Goal: Task Accomplishment & Management: Manage account settings

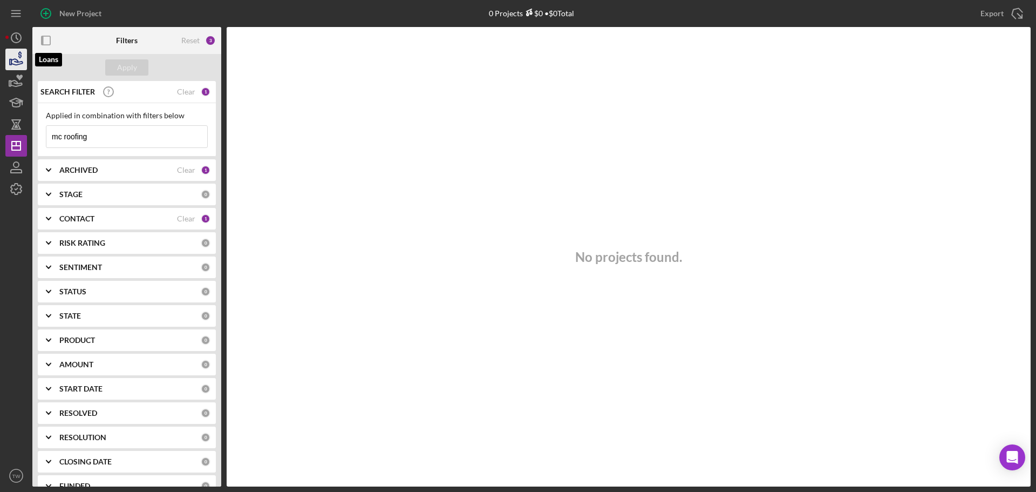
click at [17, 60] on icon "button" at bounding box center [16, 62] width 11 height 6
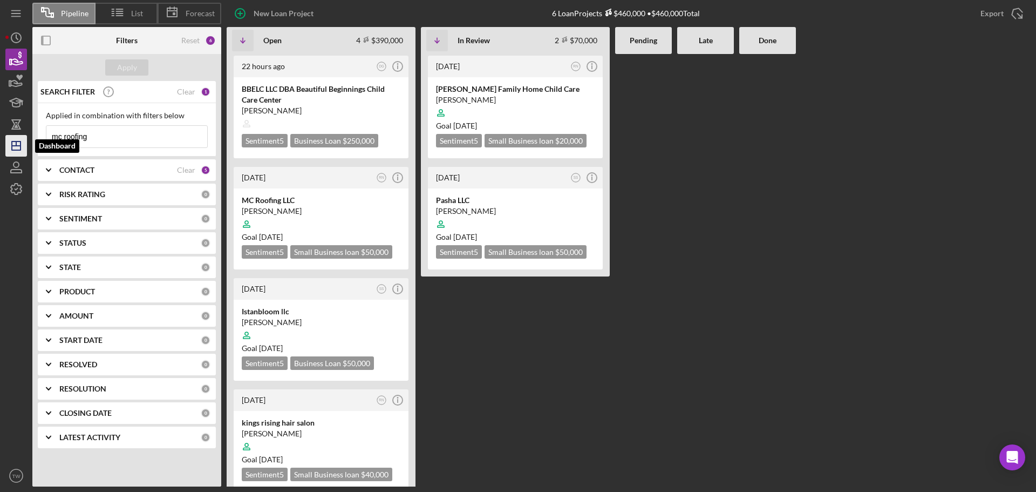
drag, startPoint x: 100, startPoint y: 137, endPoint x: 13, endPoint y: 141, distance: 87.0
click at [13, 141] on div "Pipeline List Forecast New Loan Project 6 Loan Projects $460,000 • $460,000 Tot…" at bounding box center [518, 243] width 1026 height 486
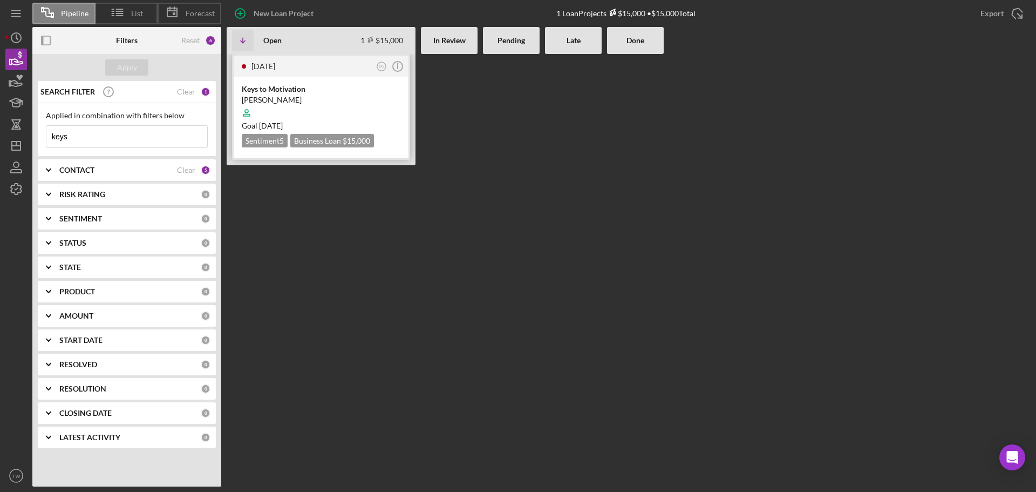
type input "keys"
click at [305, 98] on div "[PERSON_NAME]" at bounding box center [321, 99] width 159 height 11
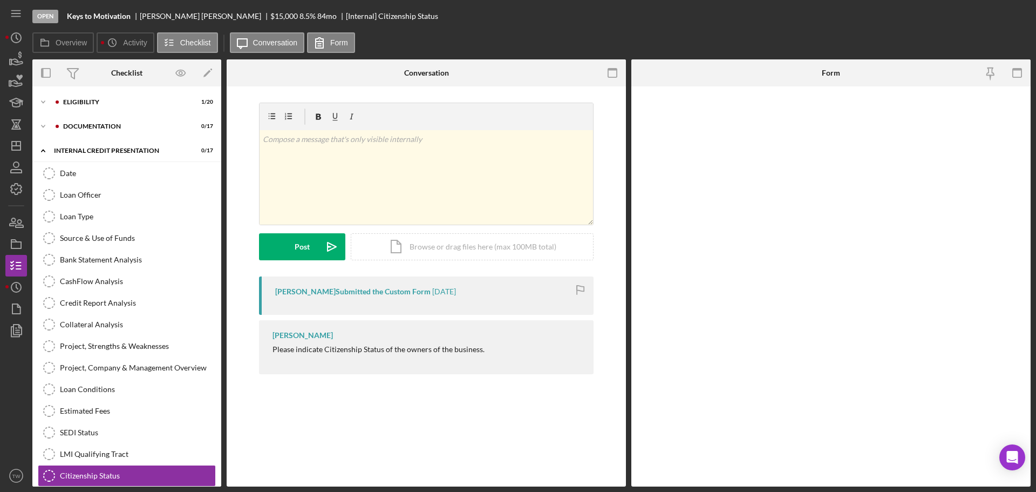
scroll to position [54, 0]
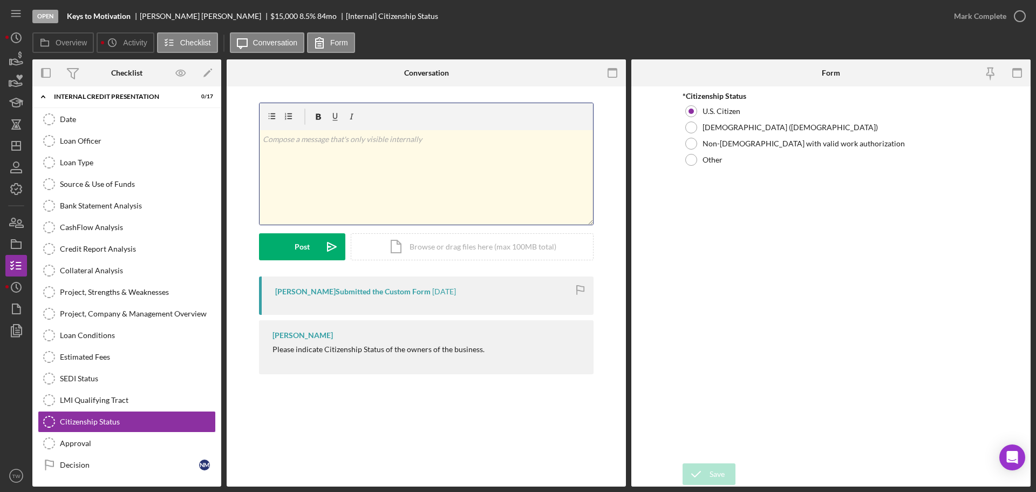
click at [356, 166] on div "v Color teal Color pink Remove color Add row above Add row below Add column bef…" at bounding box center [427, 177] width 334 height 94
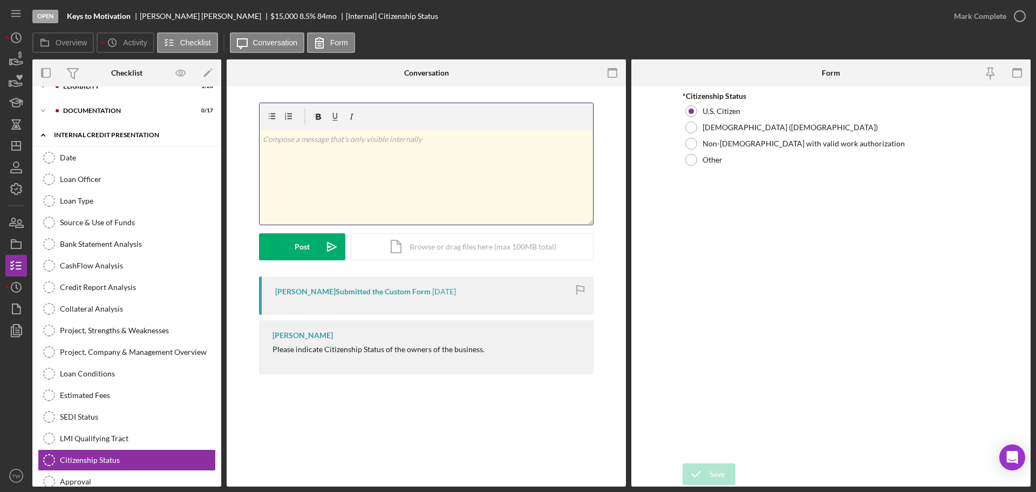
scroll to position [0, 0]
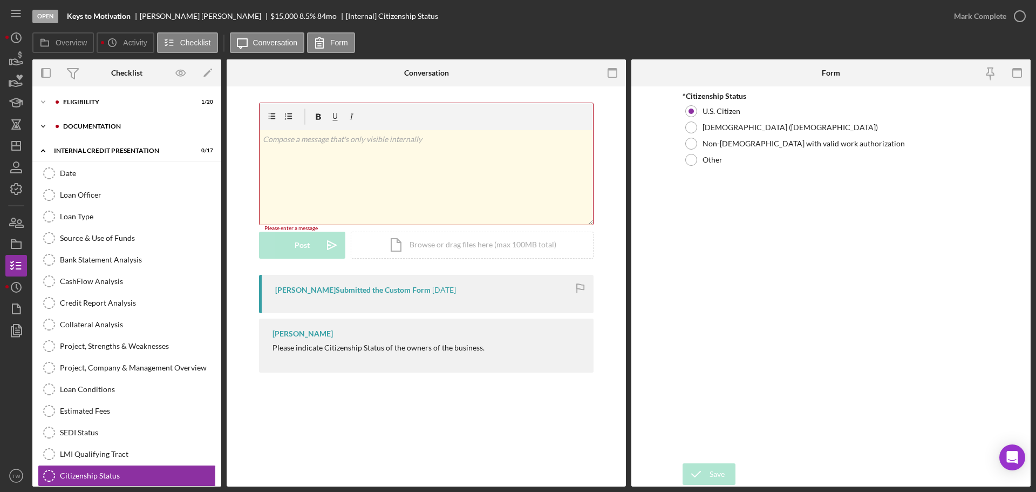
click at [106, 128] on div "documentation" at bounding box center [135, 126] width 145 height 6
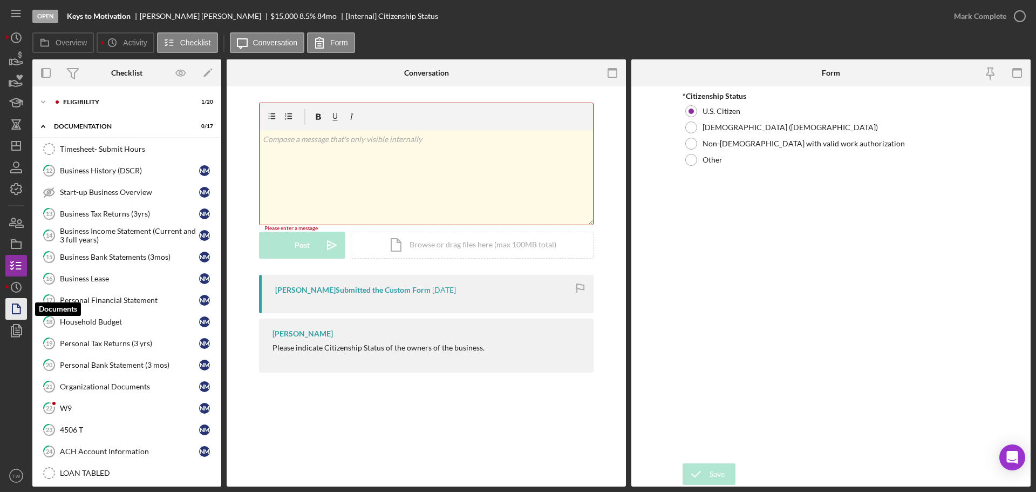
click at [15, 307] on icon "button" at bounding box center [16, 308] width 27 height 27
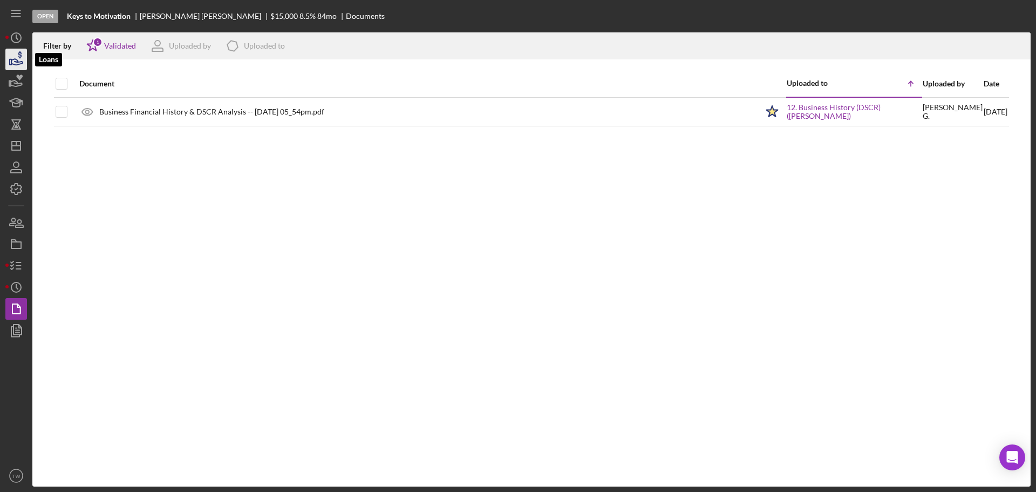
click at [20, 60] on icon "button" at bounding box center [16, 59] width 27 height 27
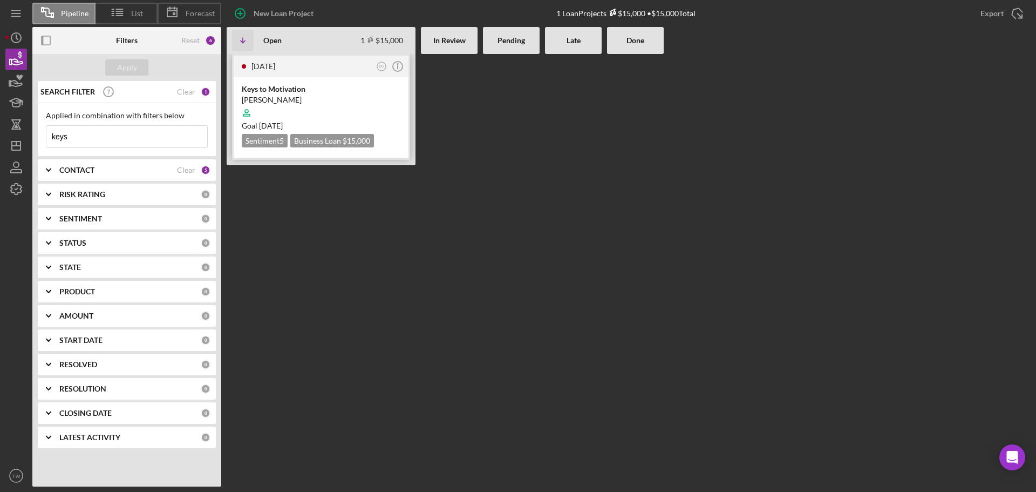
click at [267, 90] on div "Keys to Motivation" at bounding box center [321, 89] width 159 height 11
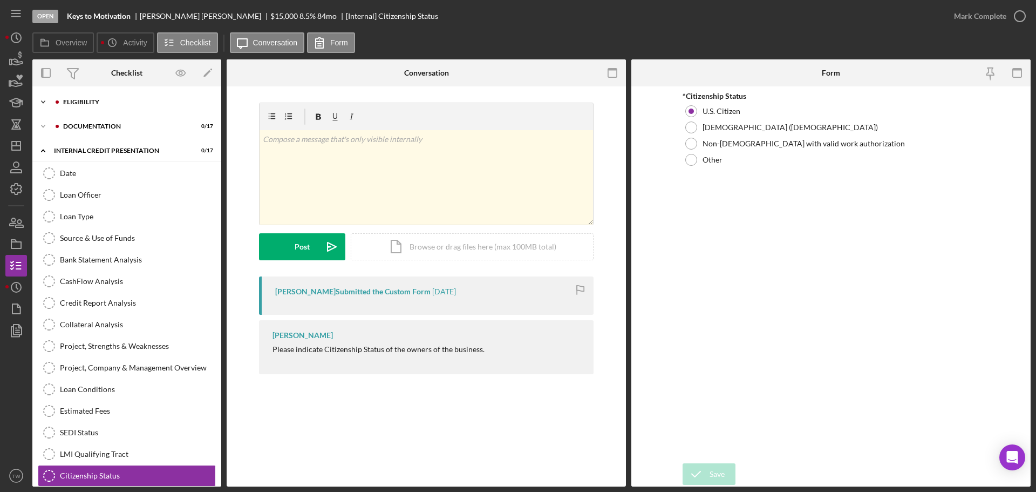
click at [108, 99] on div "Eligibility" at bounding box center [135, 102] width 145 height 6
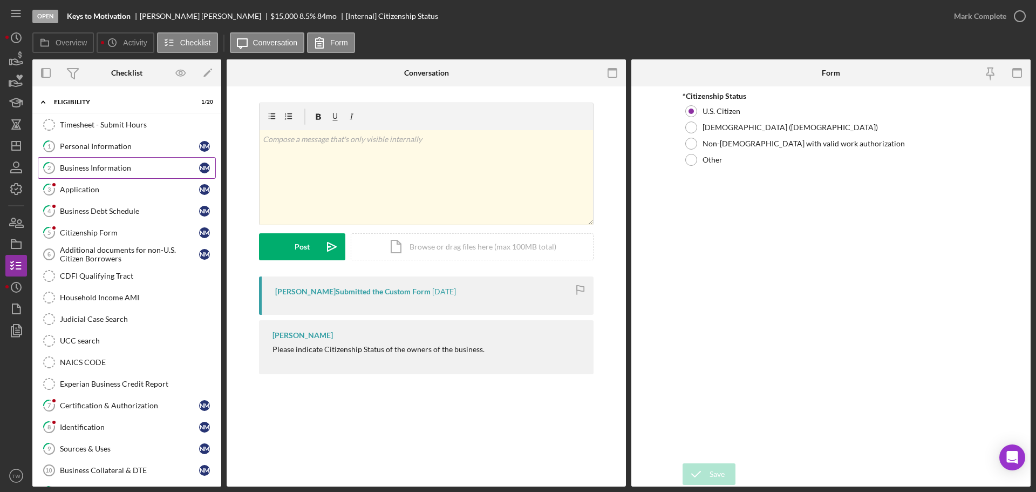
click at [111, 162] on link "2 Business Information N M" at bounding box center [127, 168] width 178 height 22
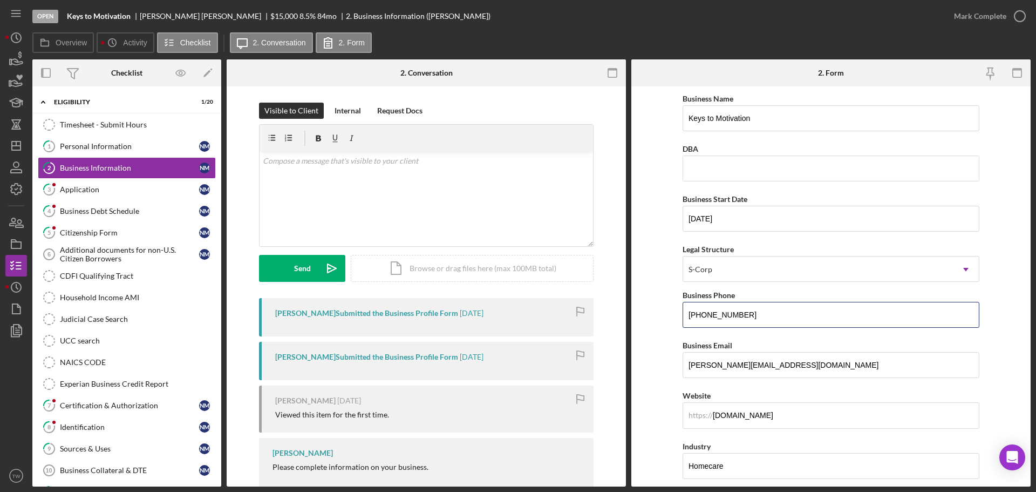
drag, startPoint x: 771, startPoint y: 315, endPoint x: 611, endPoint y: 295, distance: 161.5
click at [616, 301] on div "Overview Internal Workflow Stage Open Icon/Dropdown Arrow Archive (can unarchiv…" at bounding box center [531, 272] width 999 height 427
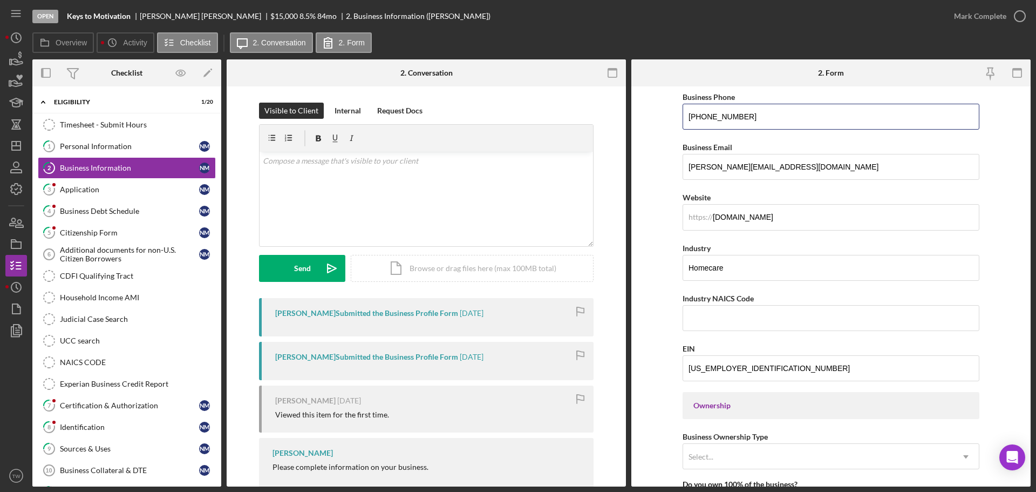
scroll to position [216, 0]
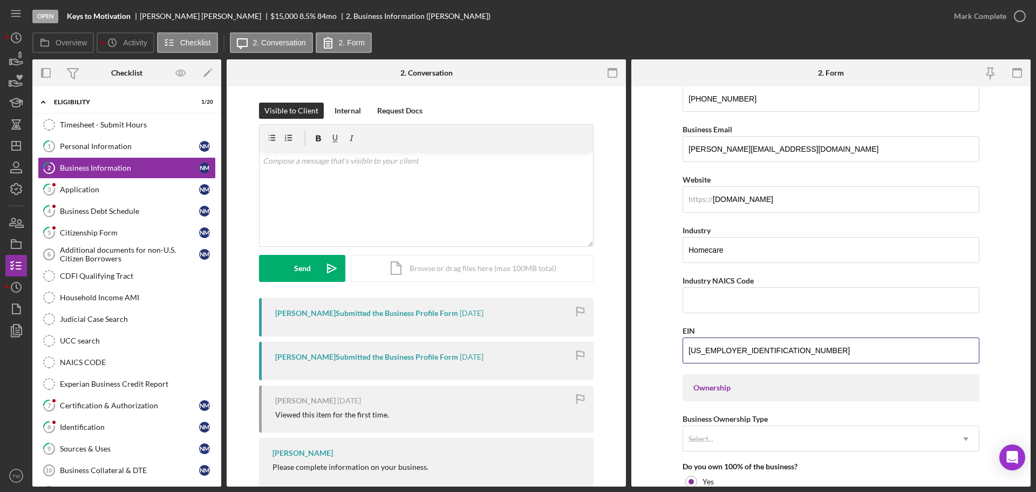
drag, startPoint x: 772, startPoint y: 344, endPoint x: 600, endPoint y: 352, distance: 171.8
click at [600, 352] on div "Overview Internal Workflow Stage Open Icon/Dropdown Arrow Archive (can unarchiv…" at bounding box center [531, 272] width 999 height 427
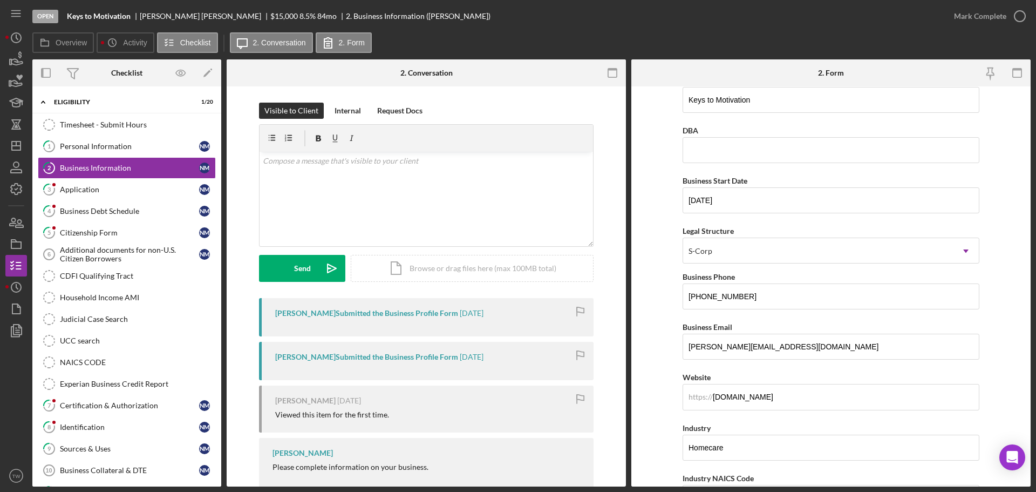
scroll to position [0, 0]
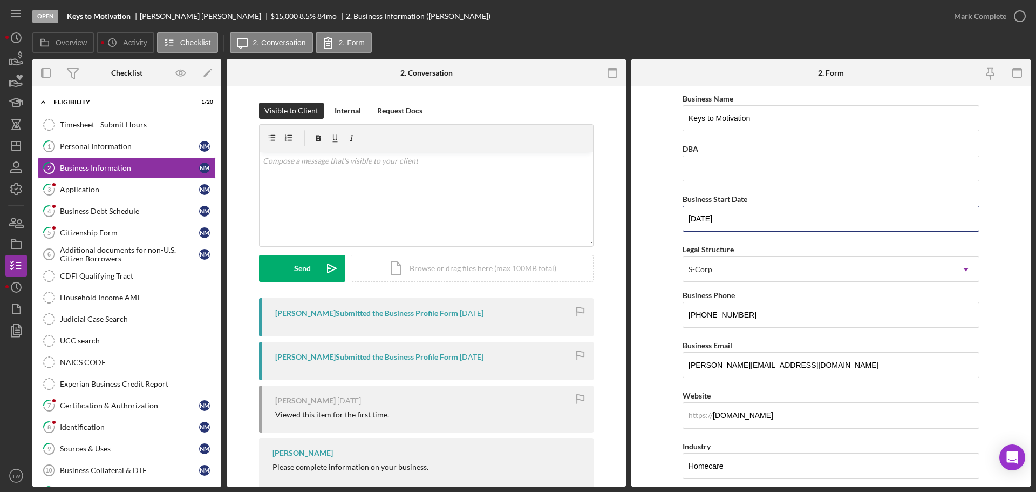
drag, startPoint x: 739, startPoint y: 219, endPoint x: 613, endPoint y: 222, distance: 126.3
click at [613, 222] on div "Overview Internal Workflow Stage Open Icon/Dropdown Arrow Archive (can unarchiv…" at bounding box center [531, 272] width 999 height 427
click at [18, 61] on icon "button" at bounding box center [16, 62] width 11 height 6
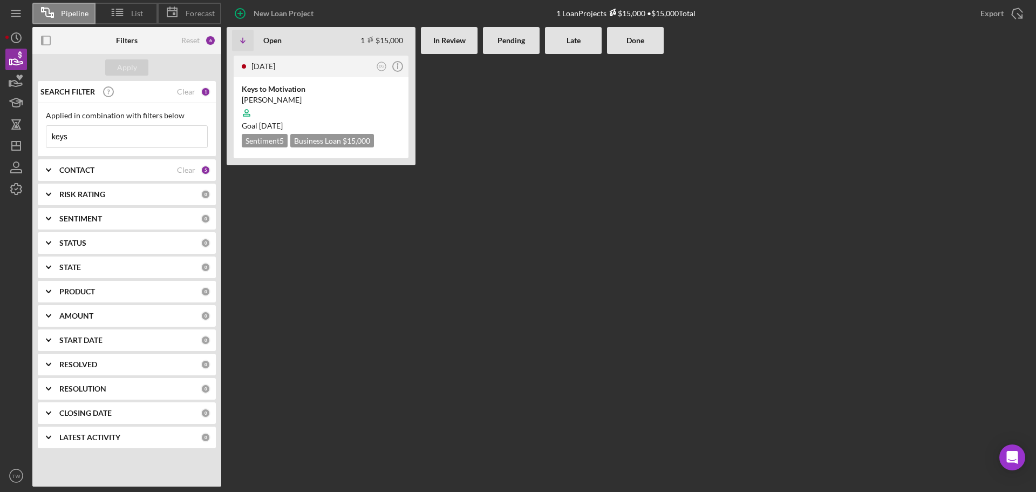
drag, startPoint x: 118, startPoint y: 134, endPoint x: 0, endPoint y: 135, distance: 118.2
click at [0, 135] on div "Pipeline List Forecast New Loan Project 1 Loan Projects $15,000 • $15,000 Total…" at bounding box center [518, 246] width 1036 height 492
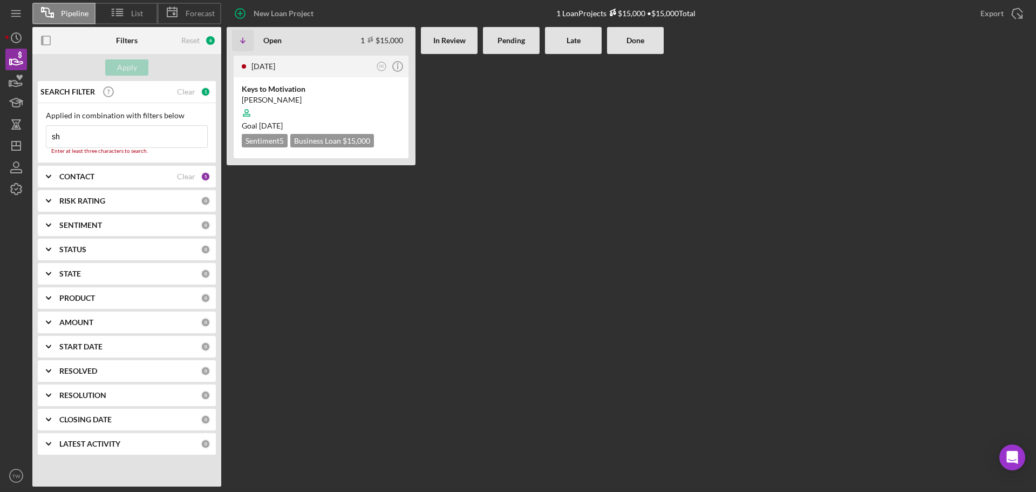
type input "s"
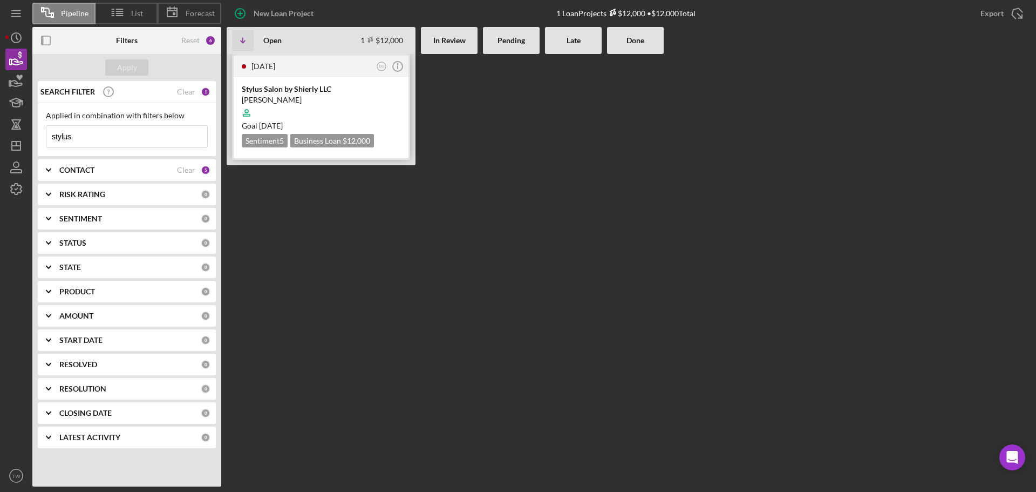
type input "stylus"
click at [295, 101] on div "[PERSON_NAME]" at bounding box center [321, 99] width 159 height 11
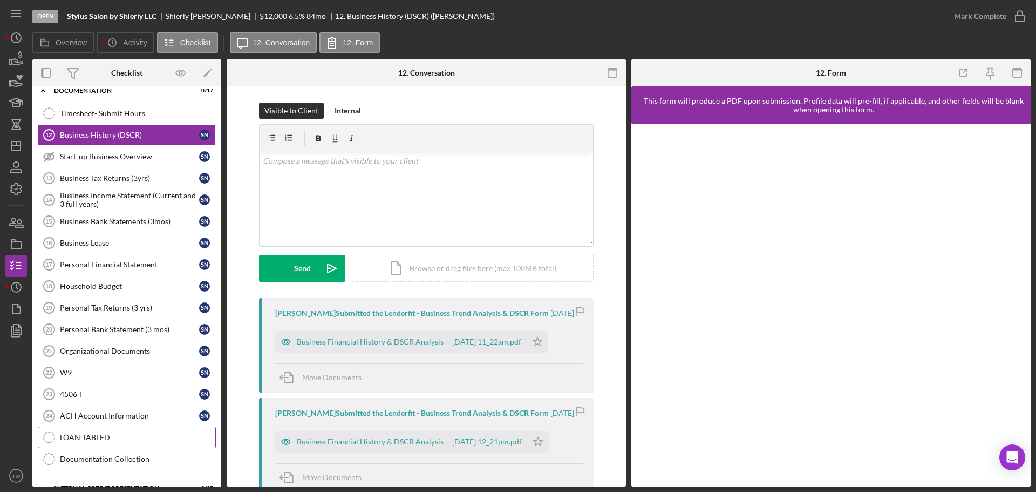
scroll to position [54, 0]
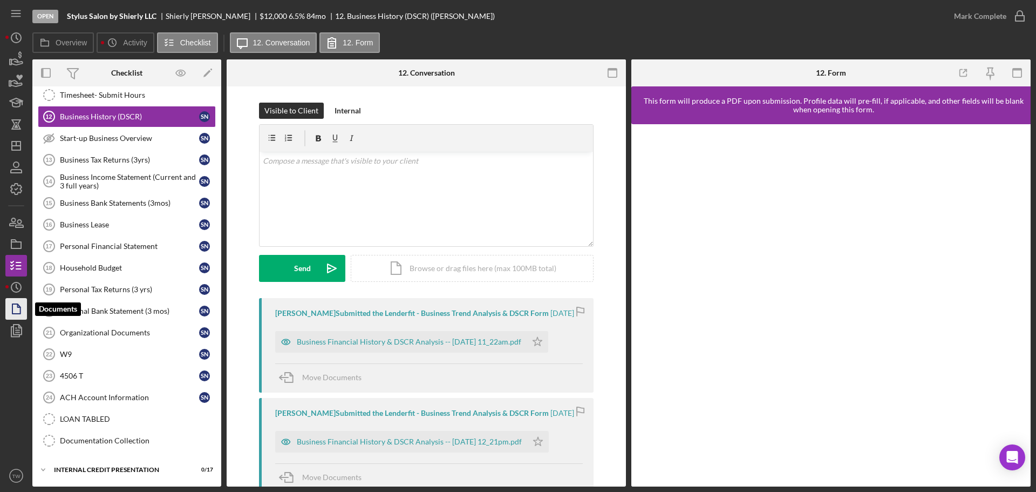
click at [13, 304] on polygon "button" at bounding box center [16, 309] width 8 height 10
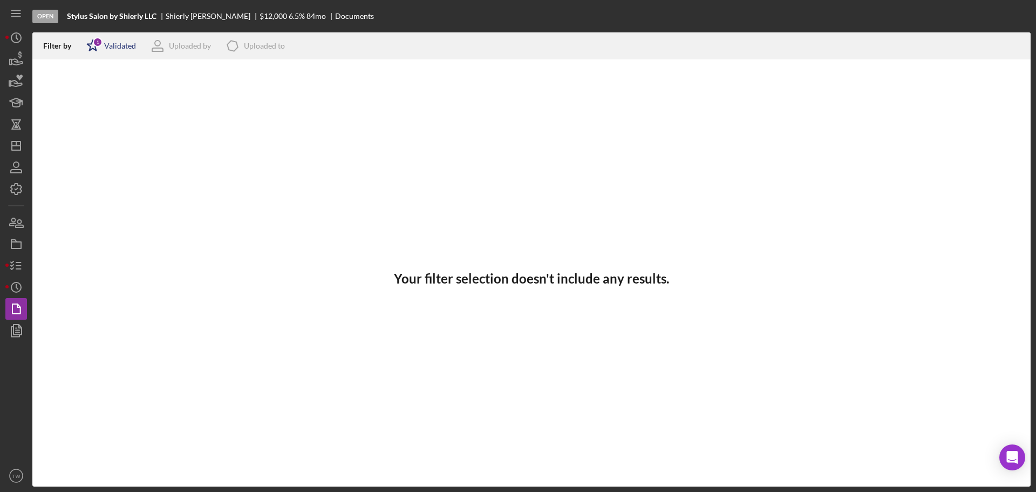
click at [96, 46] on div "1" at bounding box center [98, 42] width 10 height 10
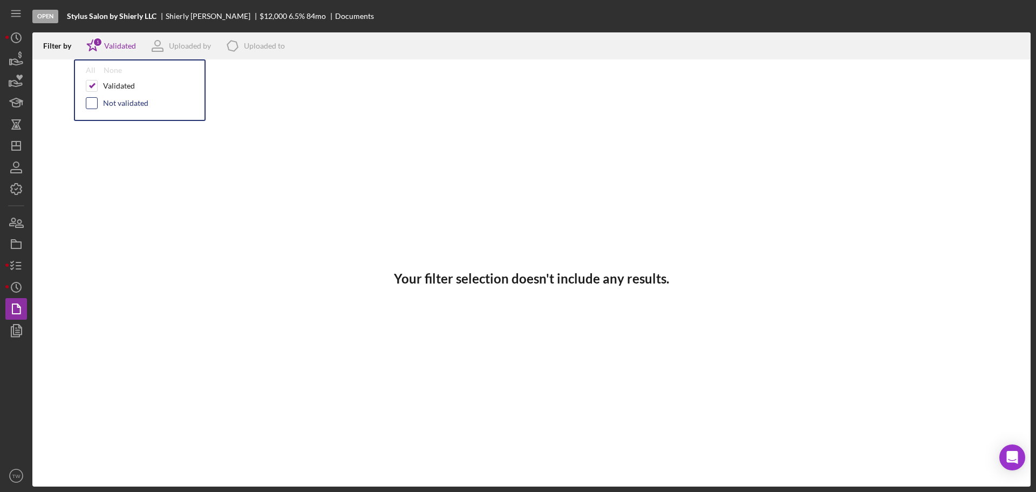
click at [92, 104] on input "checkbox" at bounding box center [91, 103] width 11 height 11
checkbox input "true"
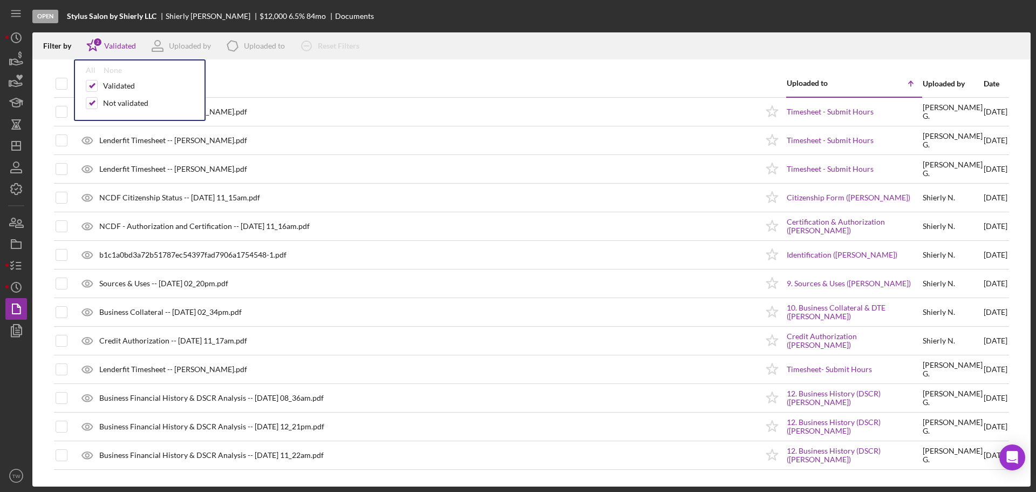
click at [331, 77] on div "Document" at bounding box center [418, 84] width 678 height 26
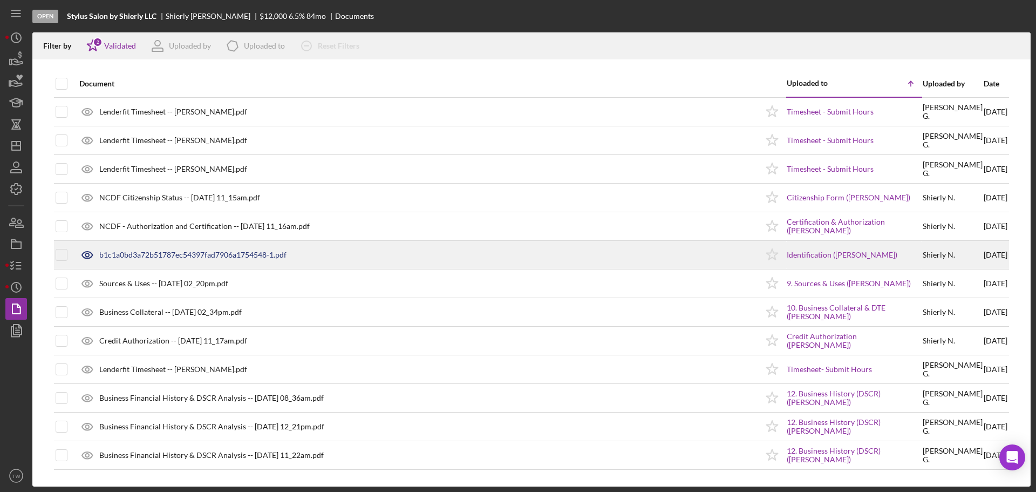
click at [160, 257] on div "b1c1a0bd3a72b51787ec54397fad7906a1754548-1.pdf" at bounding box center [192, 254] width 187 height 9
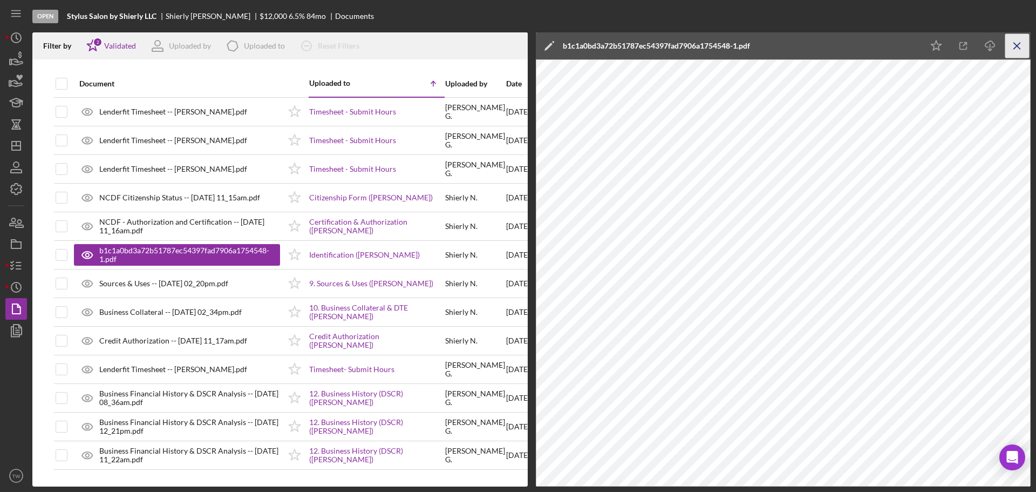
click at [1016, 50] on icon "Icon/Menu Close" at bounding box center [1018, 46] width 24 height 24
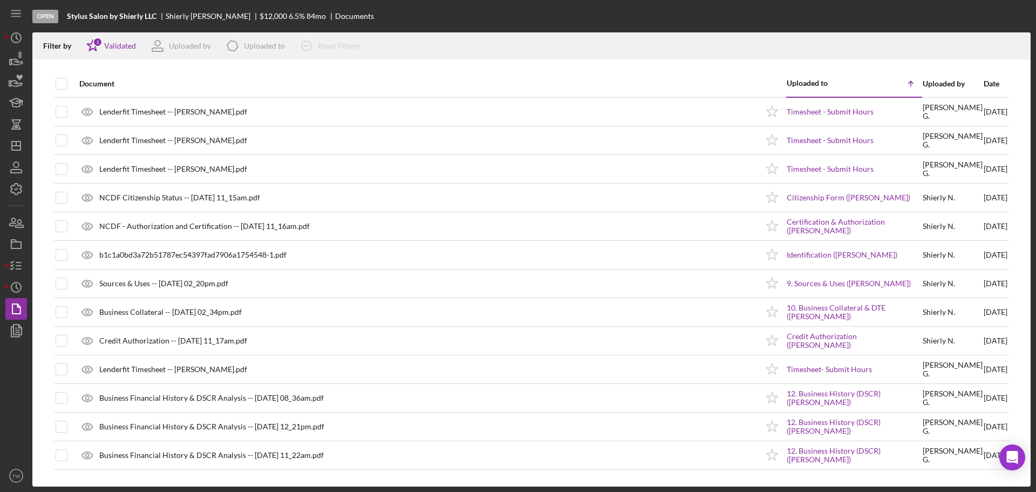
click at [484, 23] on div "Open Stylus Salon by Shierly LLC [PERSON_NAME] $12,000 $12,000 6.5 % 84 mo Docu…" at bounding box center [531, 16] width 999 height 32
